Goal: Task Accomplishment & Management: Complete application form

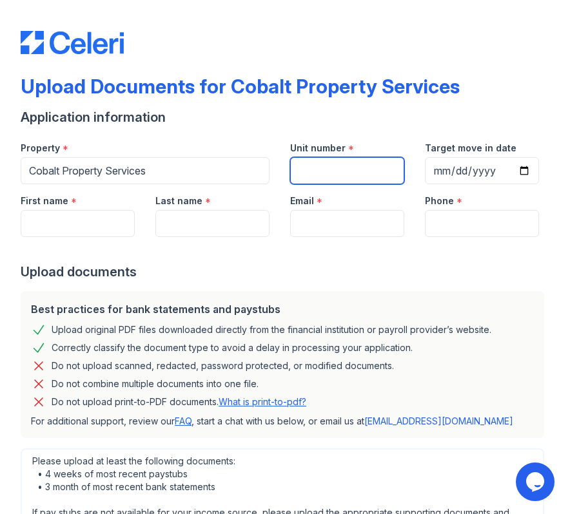
click at [318, 179] on input "Unit number" at bounding box center [347, 170] width 114 height 27
type input "9"
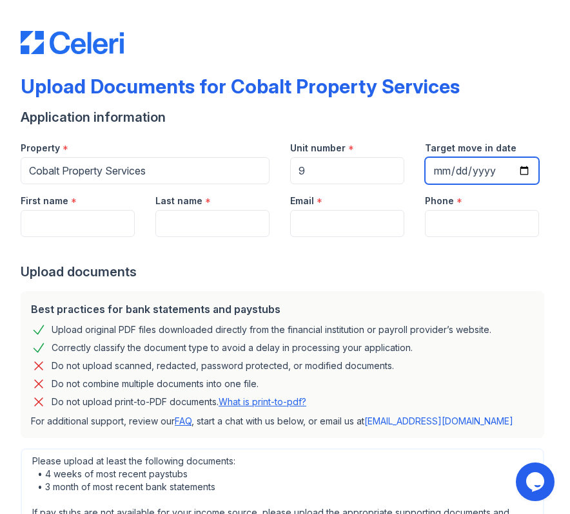
click at [448, 169] on input "Target move in date" at bounding box center [482, 170] width 114 height 27
click at [468, 168] on input "Target move in date" at bounding box center [482, 170] width 114 height 27
click at [521, 171] on input "Target move in date" at bounding box center [482, 170] width 114 height 27
type input "[DATE]"
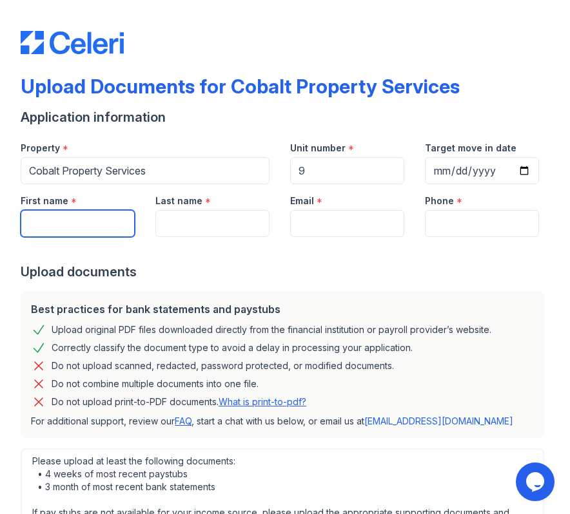
click at [120, 223] on input "First name" at bounding box center [78, 223] width 114 height 27
type input "[PERSON_NAME]"
type input "[EMAIL_ADDRESS][DOMAIN_NAME]"
type input "5105427659"
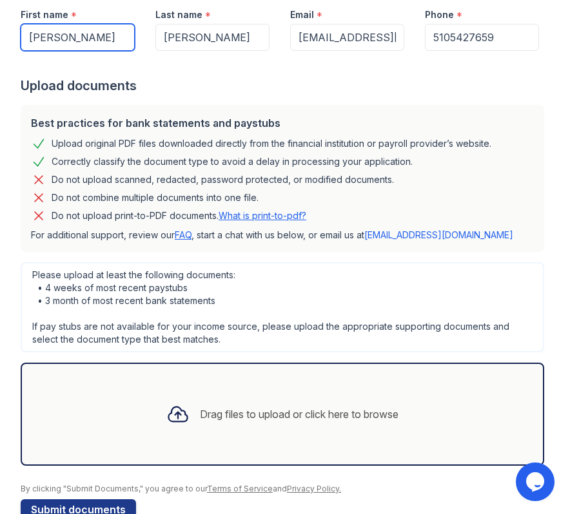
scroll to position [218, 0]
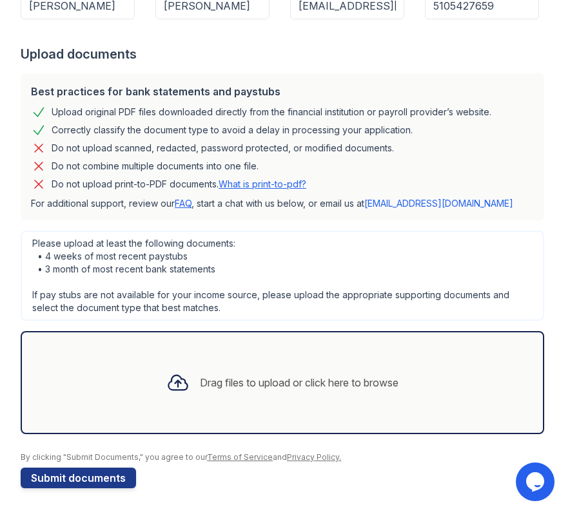
click at [321, 383] on div "Drag files to upload or click here to browse" at bounding box center [299, 382] width 198 height 15
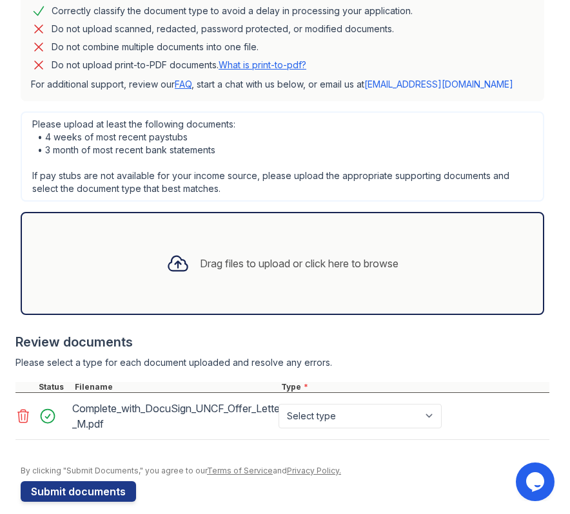
scroll to position [350, 0]
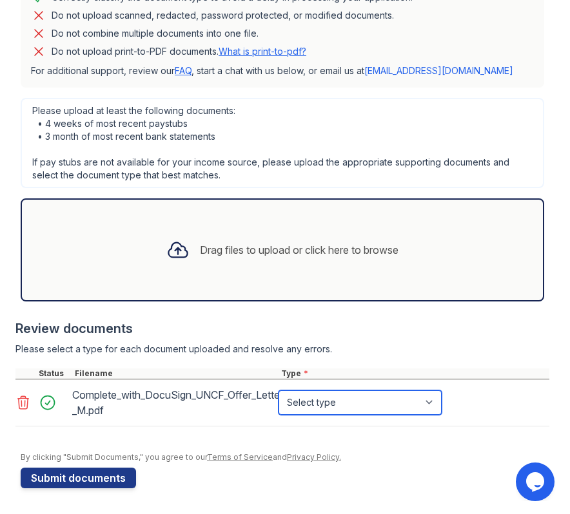
click at [371, 400] on select "Select type Paystub Bank Statement Offer Letter Tax Documents Benefit Award Let…" at bounding box center [359, 402] width 163 height 24
select select "offer_letter"
click at [169, 250] on icon at bounding box center [177, 249] width 23 height 23
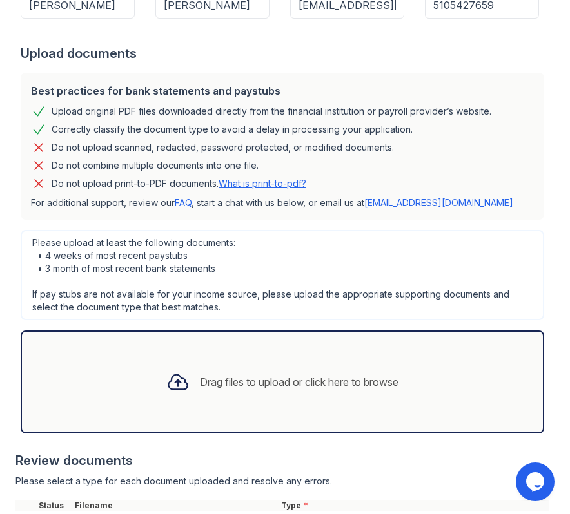
scroll to position [224, 0]
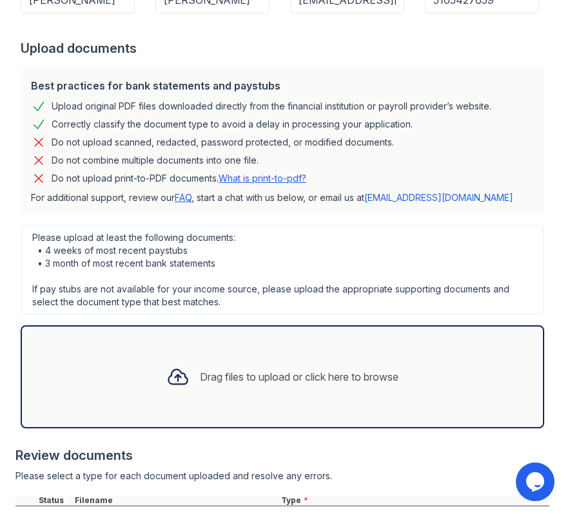
click at [276, 375] on div "Drag files to upload or click here to browse" at bounding box center [299, 376] width 198 height 15
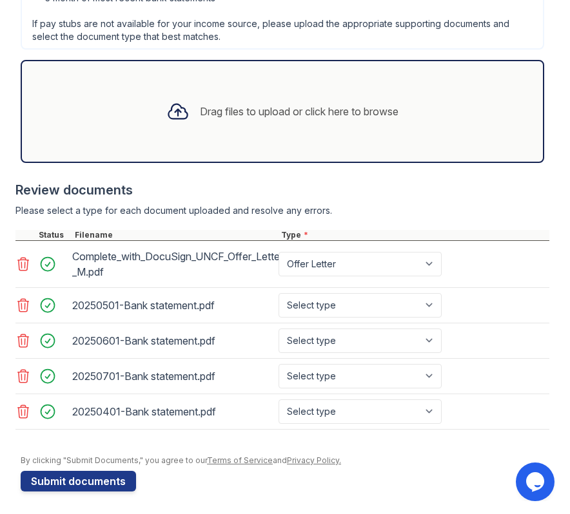
scroll to position [492, 0]
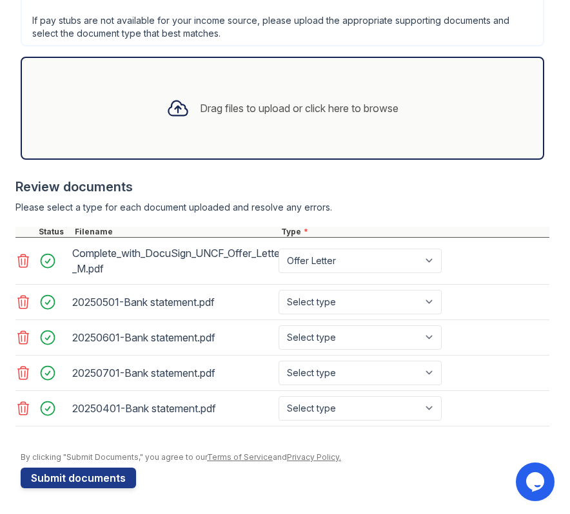
click at [550, 57] on main "Upload Documents for Cobalt Property Services Application information Property …" at bounding box center [285, 257] width 570 height 514
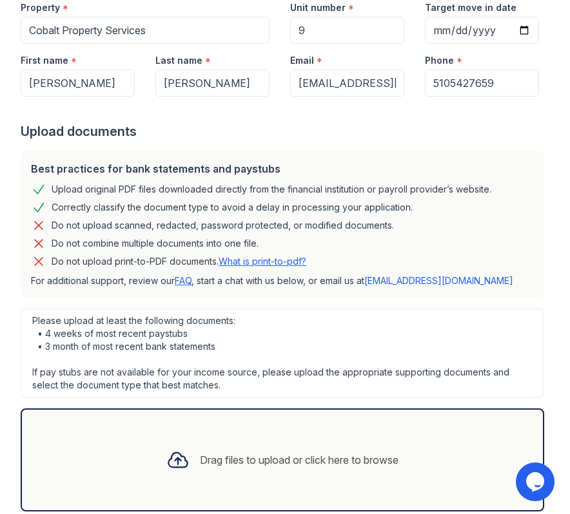
scroll to position [0, 0]
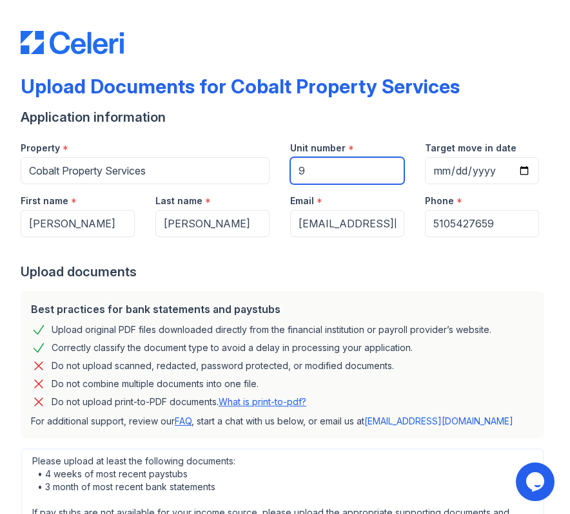
click at [327, 173] on input "9" at bounding box center [347, 170] width 114 height 27
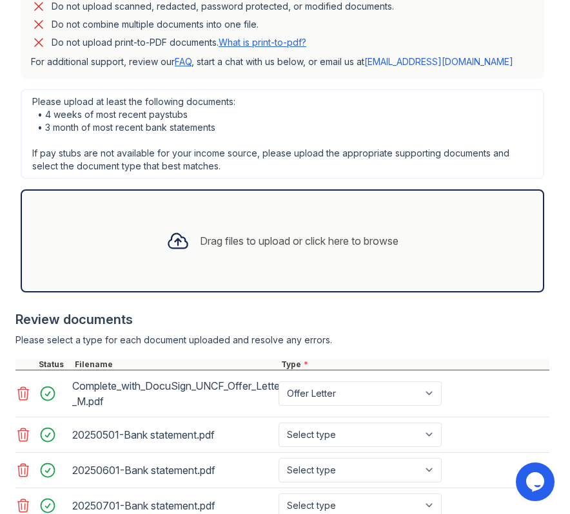
scroll to position [492, 0]
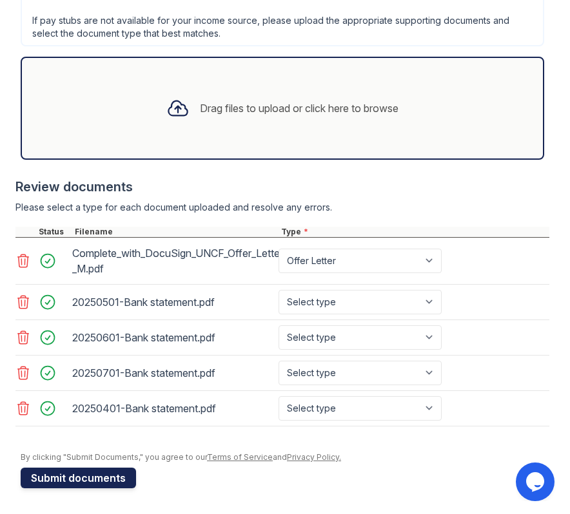
click at [102, 477] on button "Submit documents" at bounding box center [78, 478] width 115 height 21
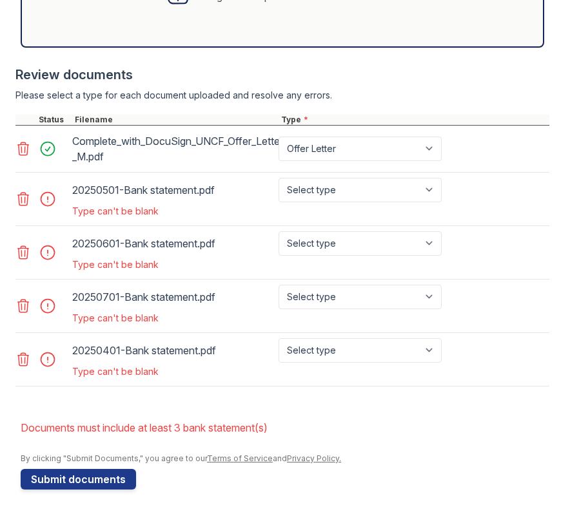
scroll to position [642, 0]
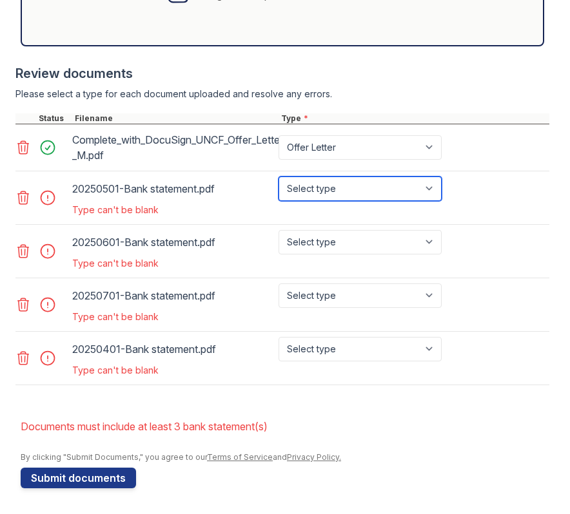
click at [321, 191] on select "Select type Paystub Bank Statement Offer Letter Tax Documents Benefit Award Let…" at bounding box center [359, 189] width 163 height 24
select select "bank_statement"
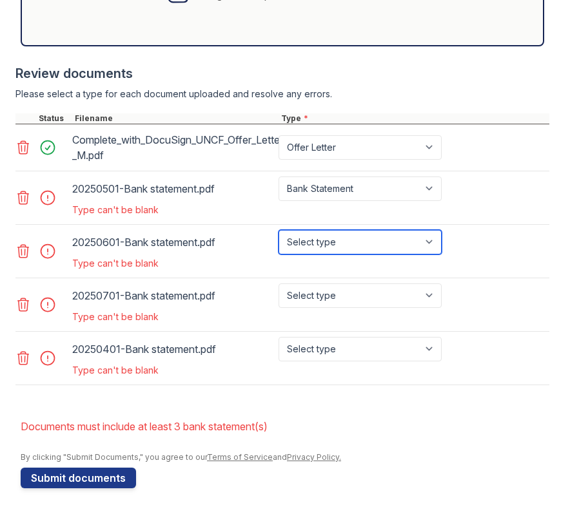
click at [334, 240] on select "Select type Paystub Bank Statement Offer Letter Tax Documents Benefit Award Let…" at bounding box center [359, 242] width 163 height 24
select select "bank_statement"
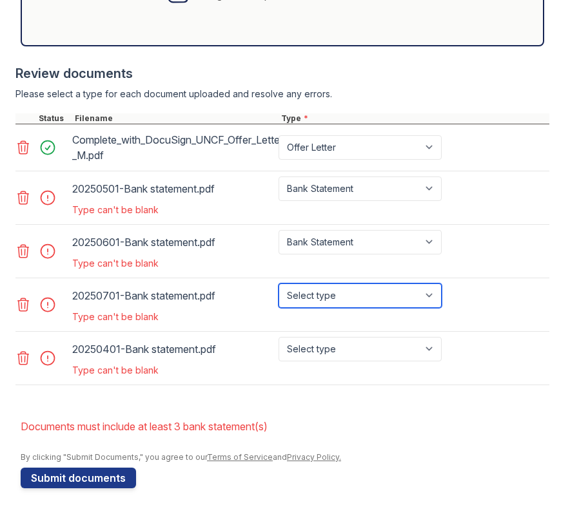
click at [336, 300] on select "Select type Paystub Bank Statement Offer Letter Tax Documents Benefit Award Let…" at bounding box center [359, 295] width 163 height 24
select select "bank_statement"
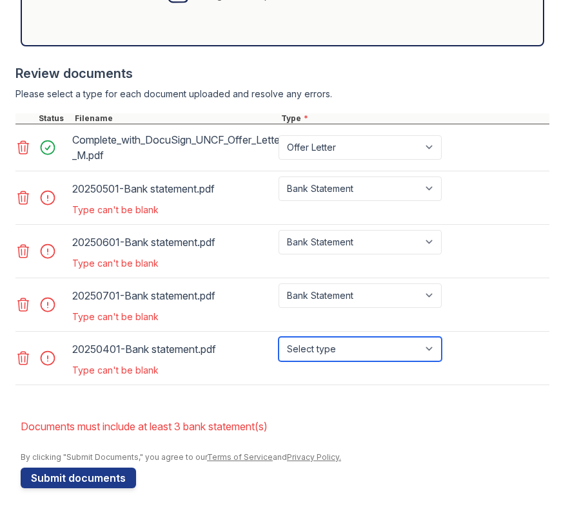
click at [333, 345] on select "Select type Paystub Bank Statement Offer Letter Tax Documents Benefit Award Let…" at bounding box center [359, 349] width 163 height 24
select select "bank_statement"
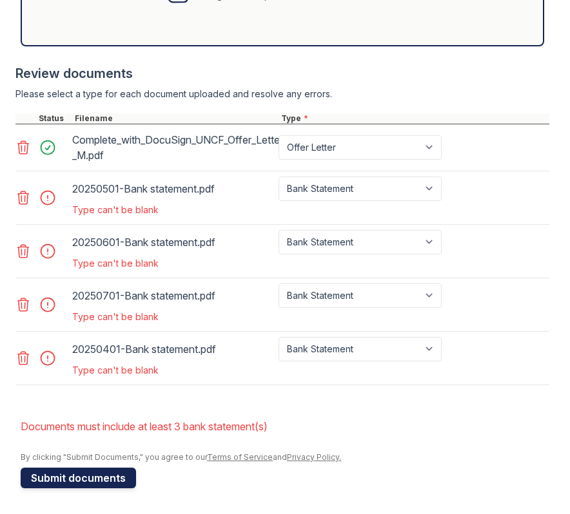
click at [80, 476] on button "Submit documents" at bounding box center [78, 478] width 115 height 21
